Goal: Information Seeking & Learning: Understand process/instructions

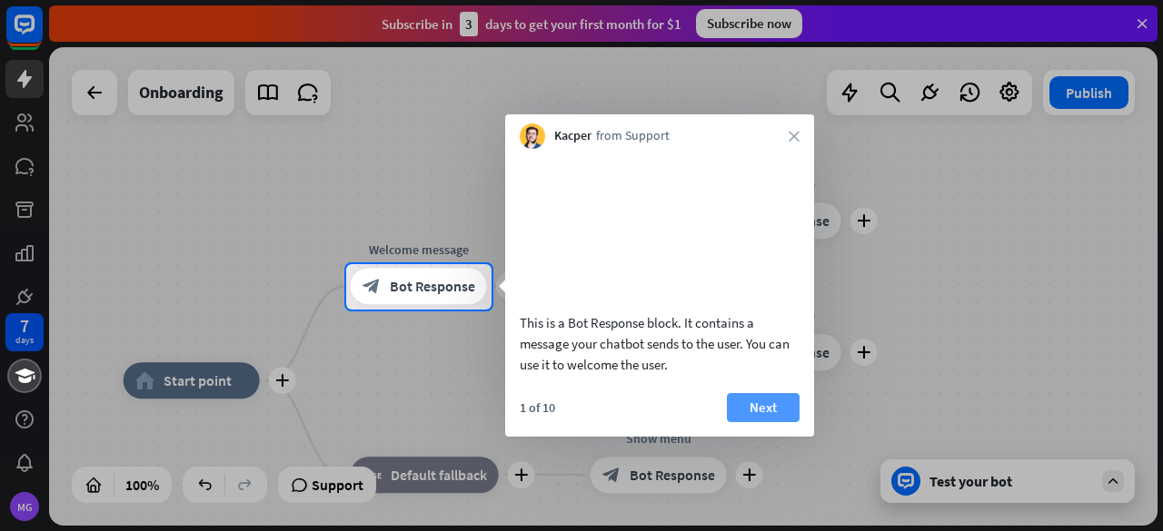
click at [749, 422] on button "Next" at bounding box center [763, 407] width 73 height 29
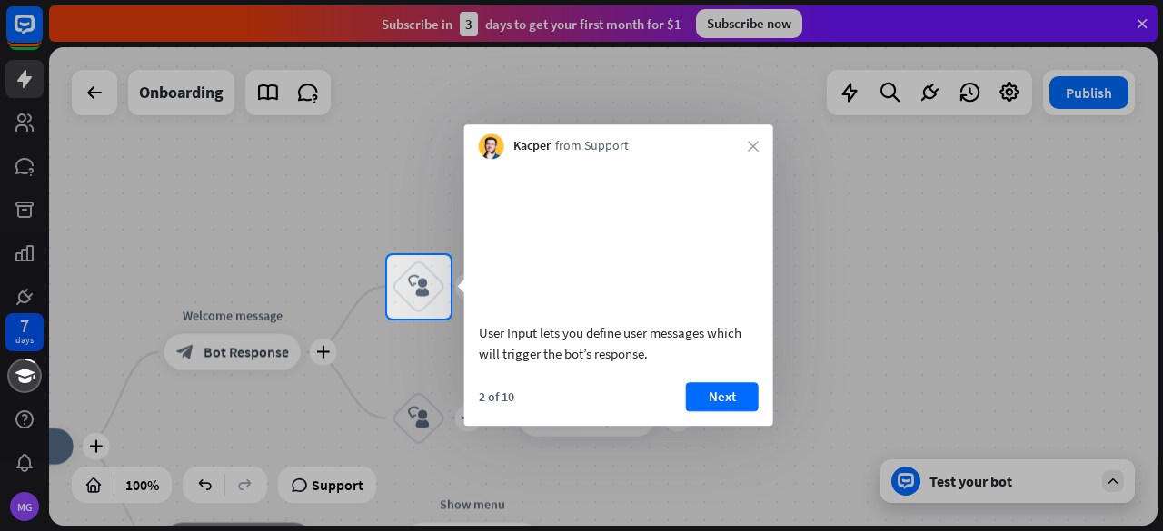
click at [749, 426] on div "2 of 10 Next" at bounding box center [618, 404] width 309 height 44
click at [412, 277] on icon "block_user_input" at bounding box center [419, 287] width 22 height 22
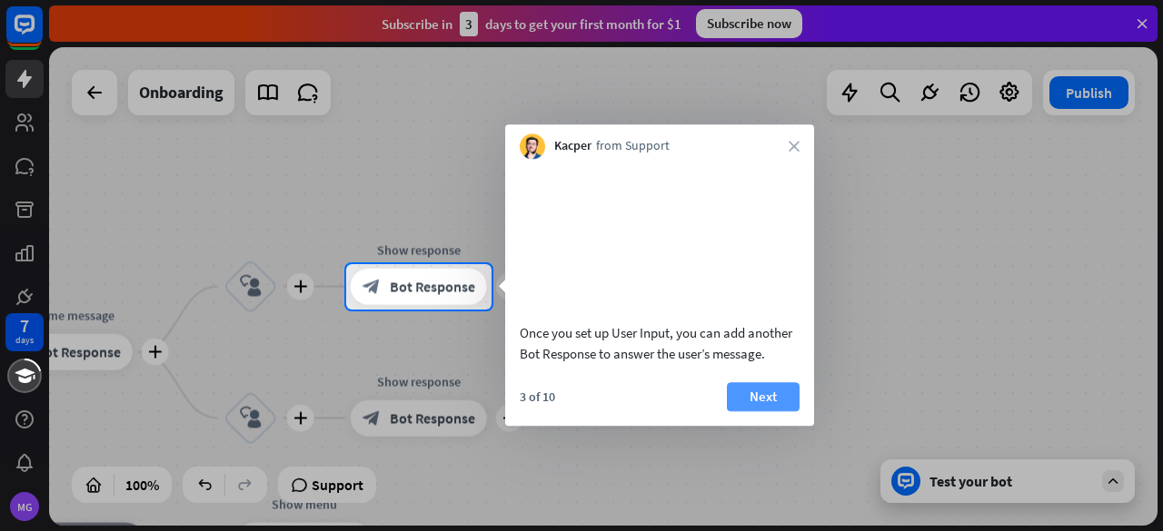
click at [771, 411] on button "Next" at bounding box center [763, 396] width 73 height 29
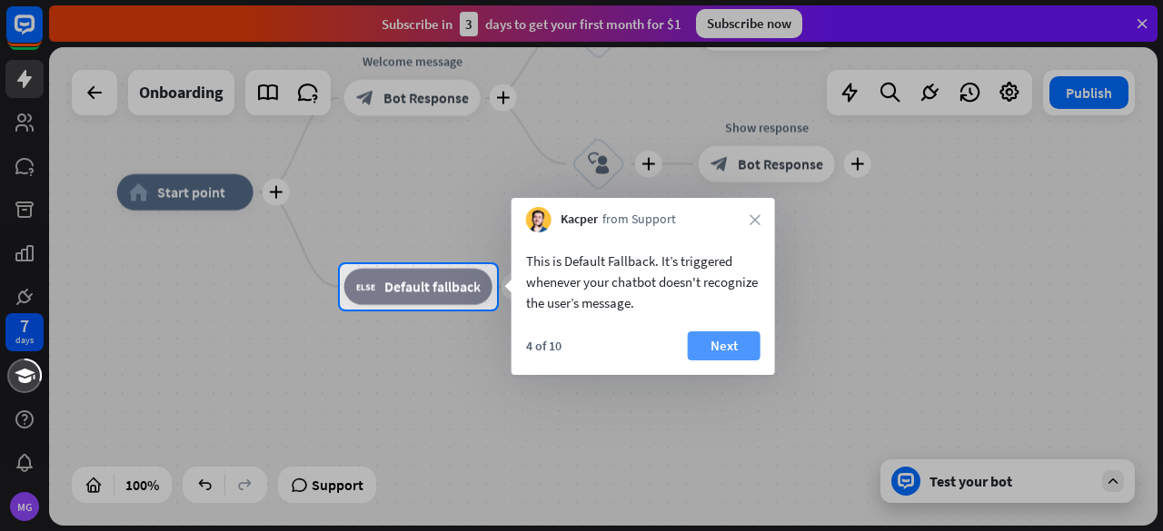
click at [729, 344] on button "Next" at bounding box center [724, 346] width 73 height 29
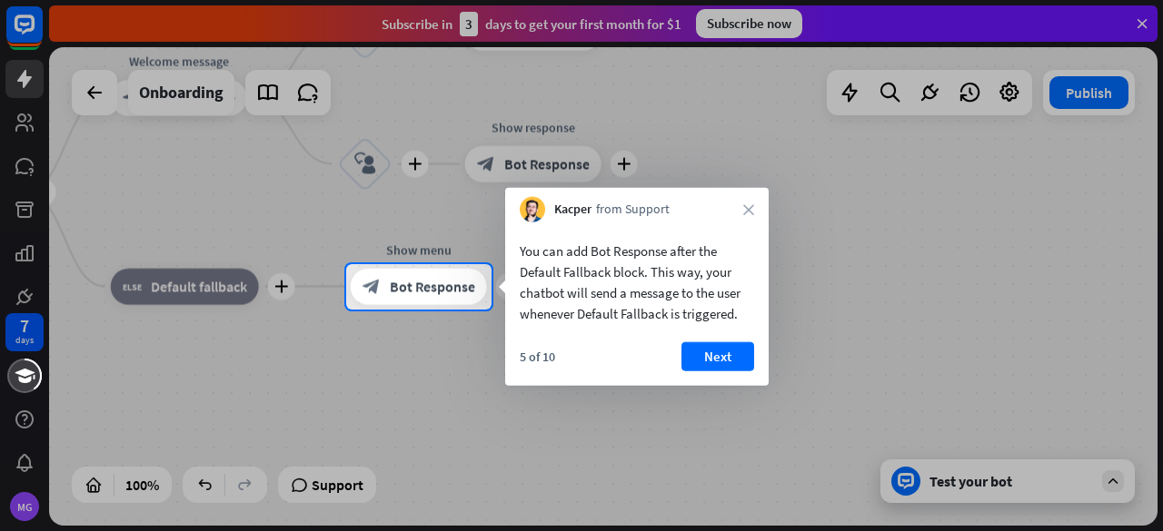
click at [729, 344] on button "Next" at bounding box center [717, 356] width 73 height 29
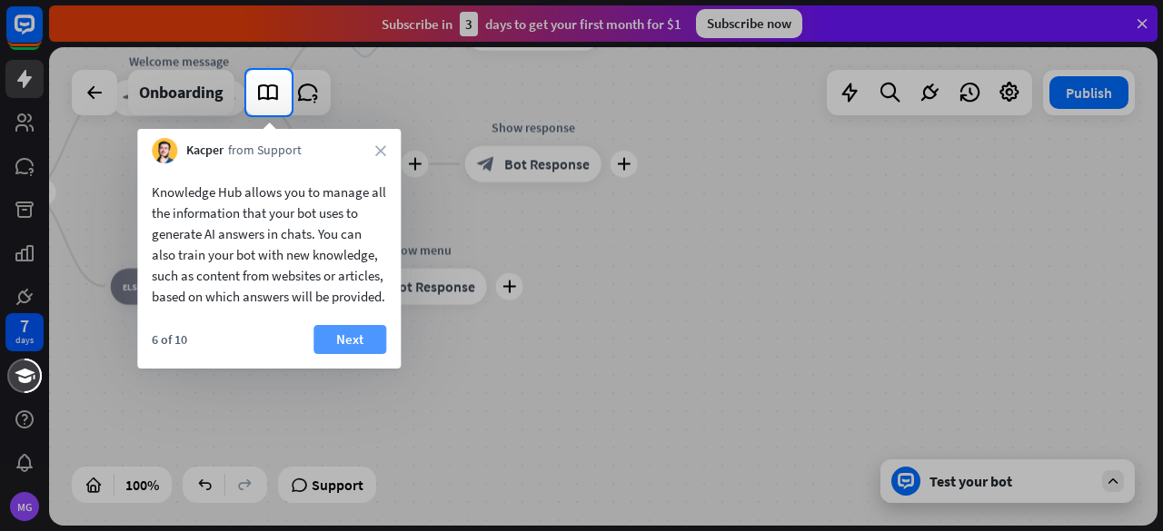
click at [362, 354] on button "Next" at bounding box center [349, 339] width 73 height 29
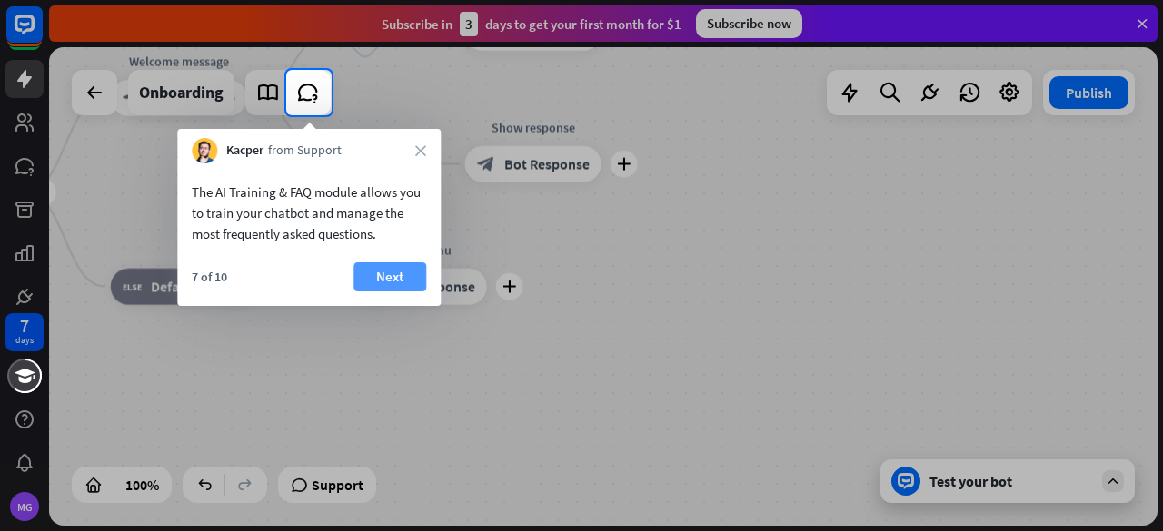
click at [371, 283] on button "Next" at bounding box center [389, 277] width 73 height 29
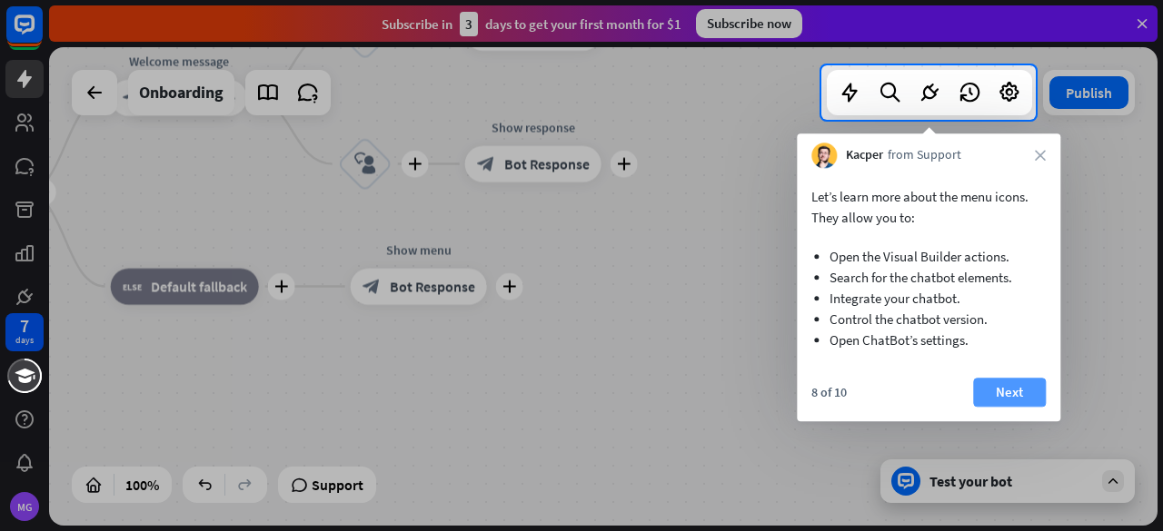
click at [1005, 393] on button "Next" at bounding box center [1009, 392] width 73 height 29
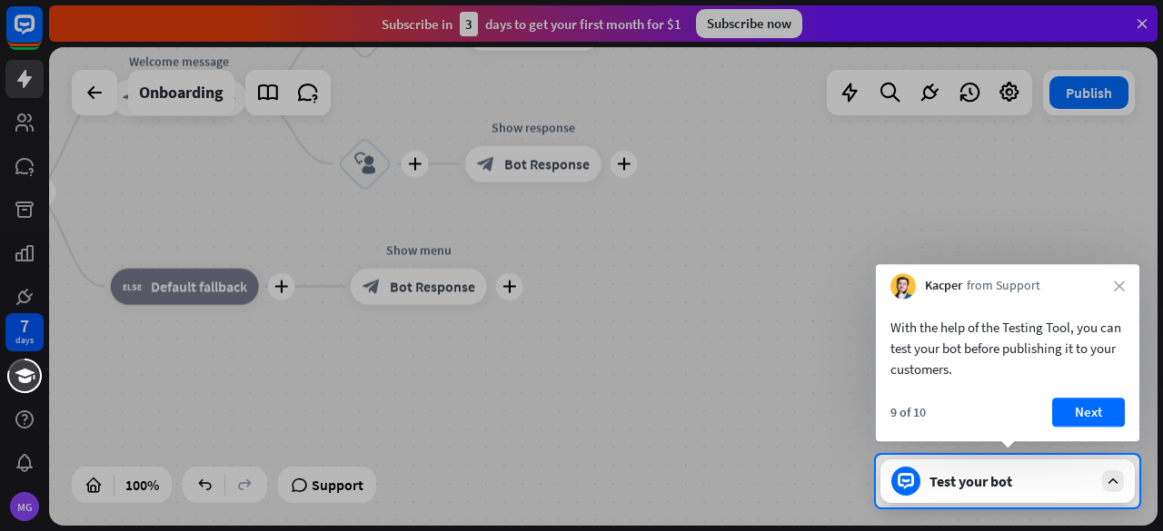
click at [1005, 393] on div "With the help of the Testing Tool, you can test your bot before publishing it t…" at bounding box center [1007, 370] width 263 height 143
click at [1090, 400] on button "Next" at bounding box center [1088, 412] width 73 height 29
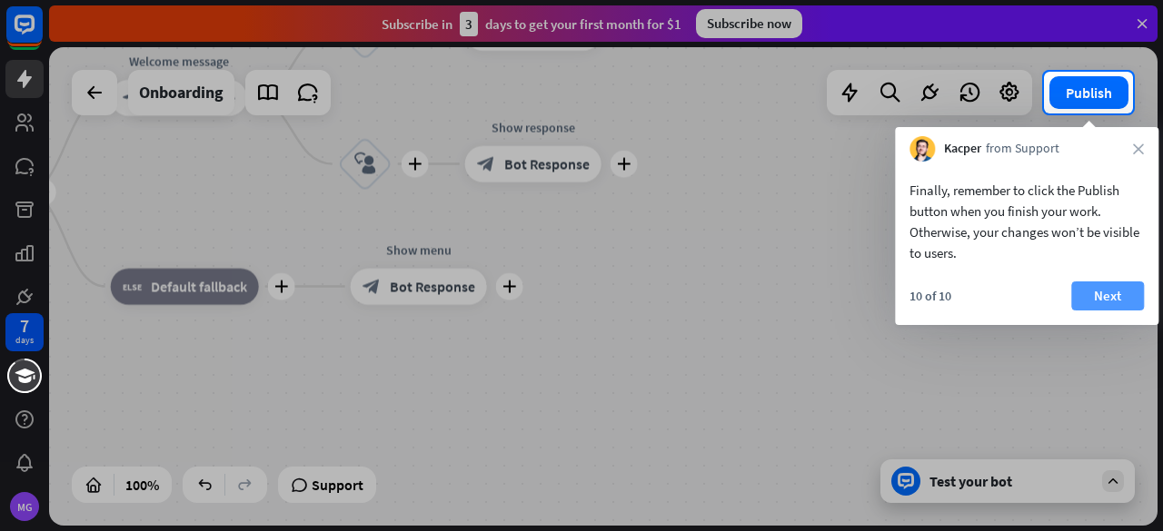
click at [1123, 308] on button "Next" at bounding box center [1107, 296] width 73 height 29
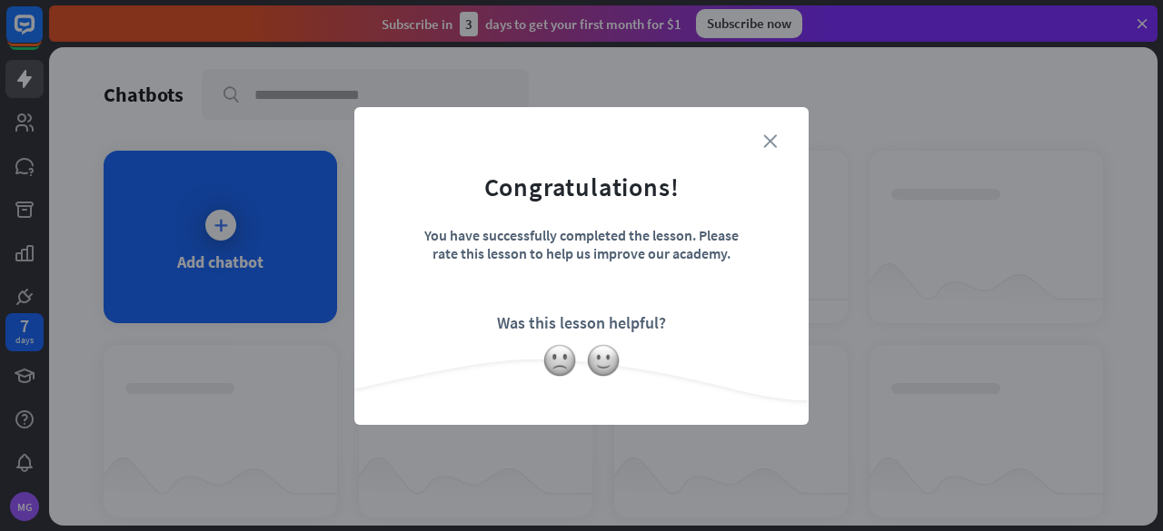
click at [774, 140] on icon "close" at bounding box center [770, 141] width 14 height 14
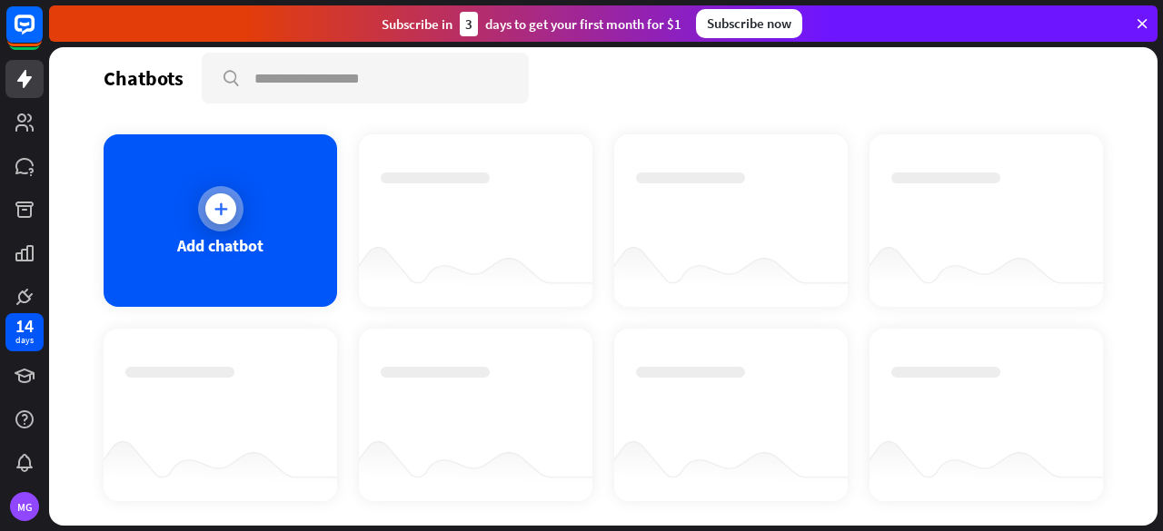
scroll to position [7, 0]
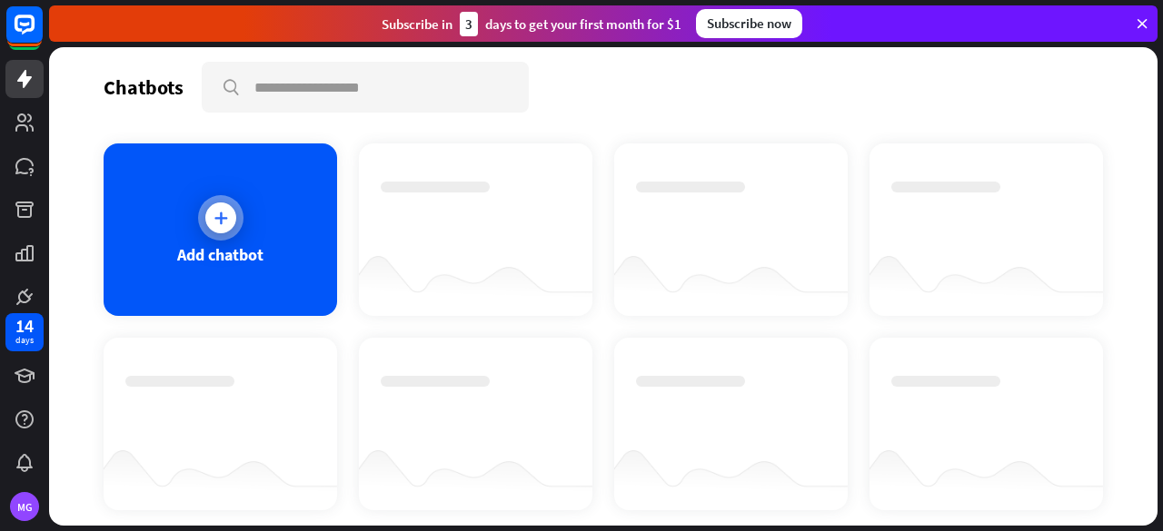
click at [230, 223] on div at bounding box center [220, 218] width 31 height 31
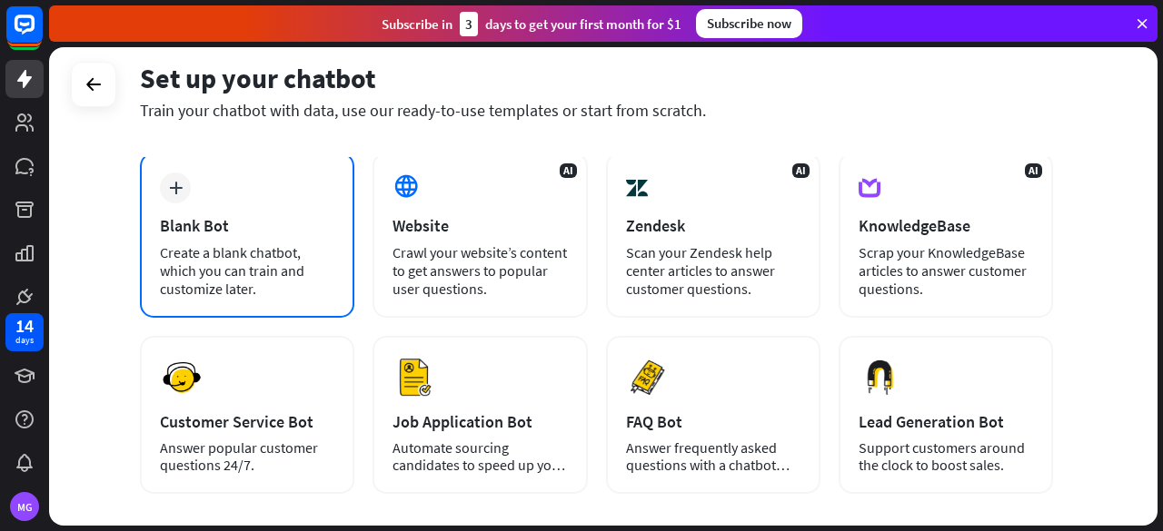
scroll to position [87, 0]
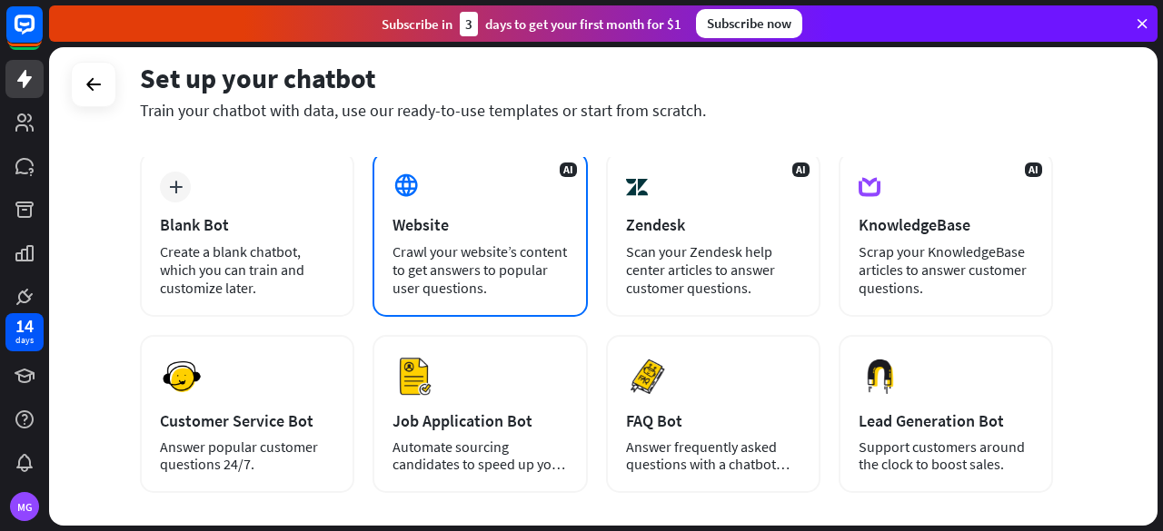
click at [490, 251] on div "Crawl your website’s content to get answers to popular user questions." at bounding box center [479, 270] width 174 height 55
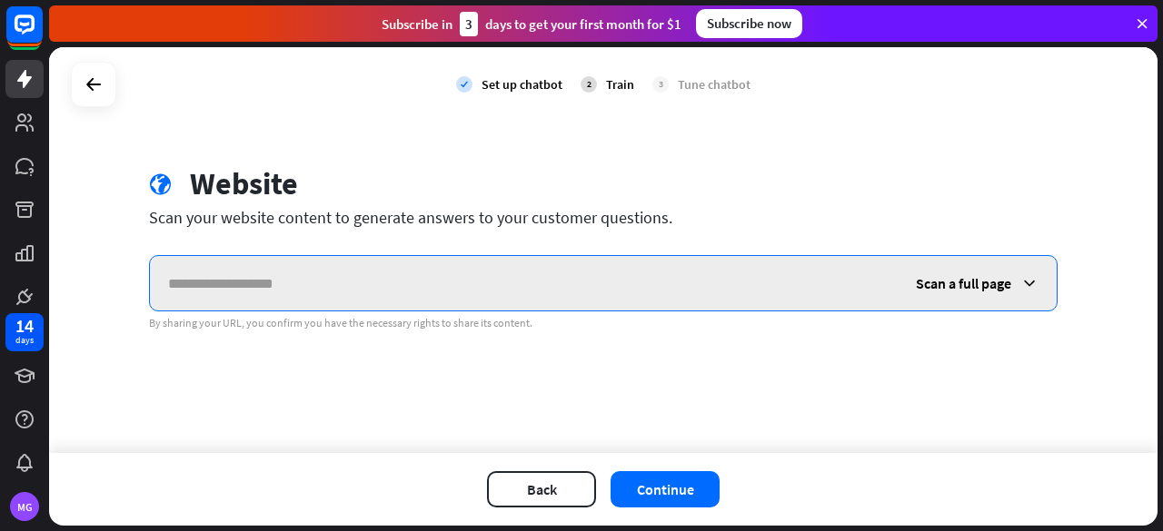
click at [431, 293] on input "text" at bounding box center [524, 283] width 748 height 55
